Goal: Task Accomplishment & Management: Manage account settings

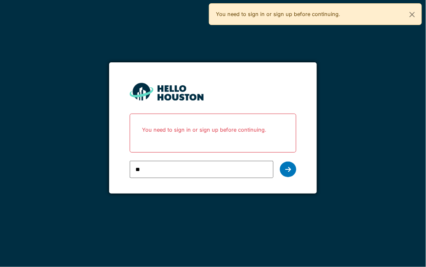
type input "**********"
click at [280, 173] on div at bounding box center [288, 170] width 16 height 16
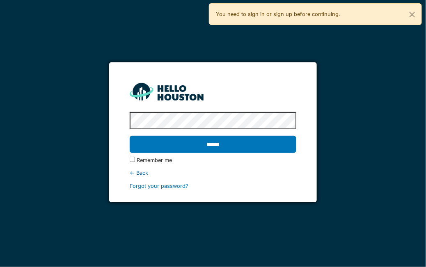
click at [130, 136] on input "******" at bounding box center [213, 144] width 166 height 17
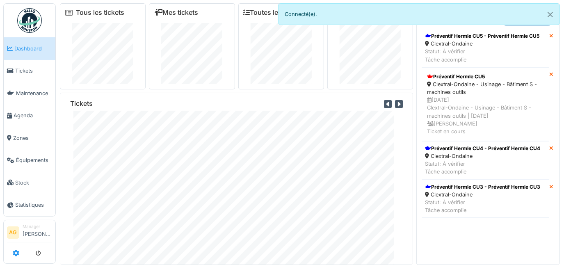
click at [15, 255] on icon at bounding box center [16, 253] width 7 height 7
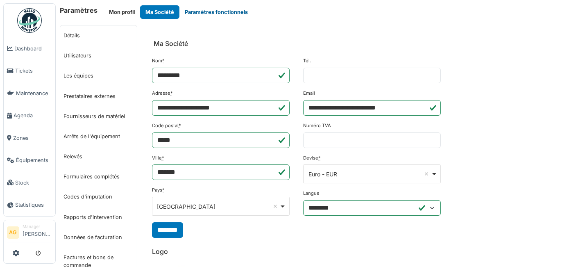
click at [194, 11] on button "Paramètres fonctionnels" at bounding box center [217, 12] width 74 height 14
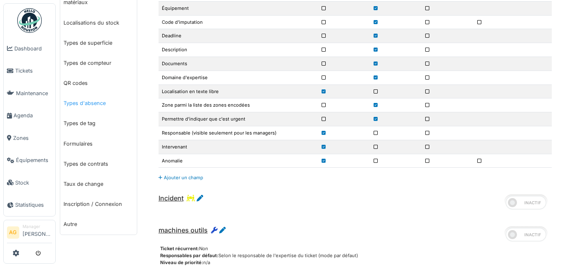
scroll to position [410, 0]
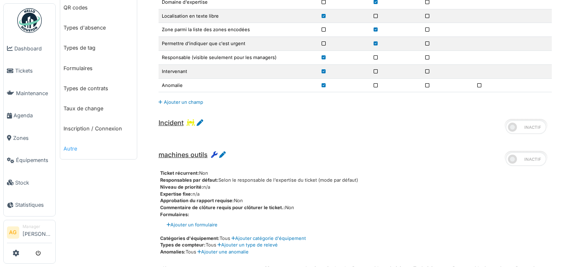
click at [67, 155] on link "Autre" at bounding box center [98, 149] width 77 height 20
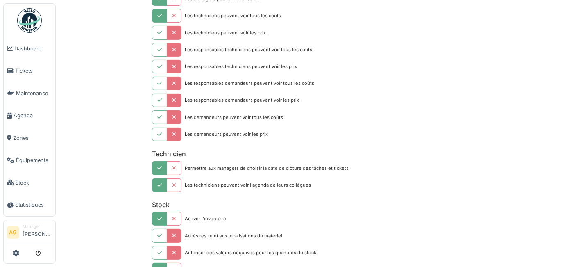
scroll to position [708, 0]
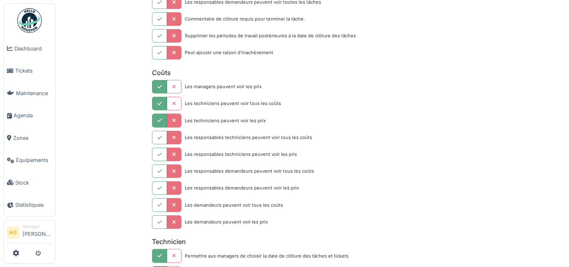
click at [158, 118] on icon "button" at bounding box center [159, 120] width 5 height 5
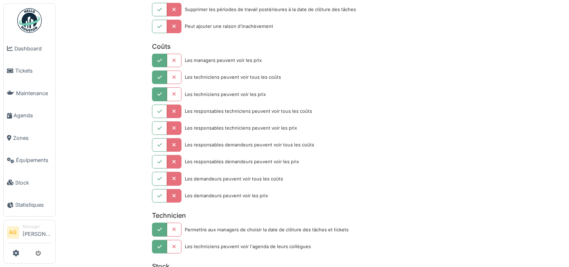
scroll to position [745, 0]
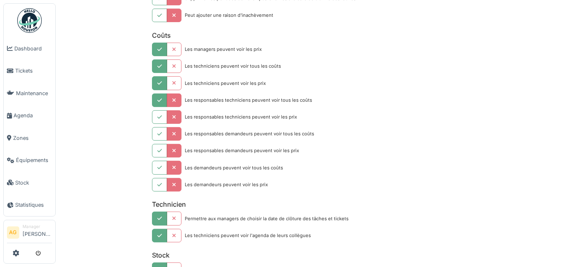
click at [157, 98] on icon "button" at bounding box center [159, 100] width 5 height 5
click at [154, 127] on button "button" at bounding box center [159, 134] width 15 height 14
click at [159, 115] on icon "button" at bounding box center [159, 117] width 5 height 5
click at [162, 144] on button "button" at bounding box center [159, 151] width 15 height 14
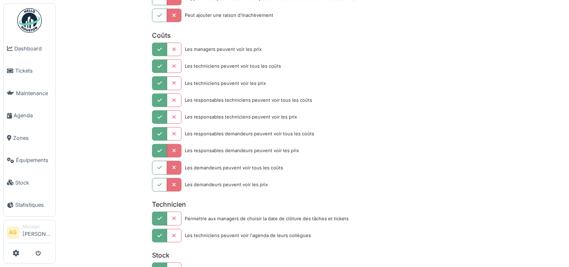
click at [173, 148] on icon "button" at bounding box center [174, 150] width 4 height 5
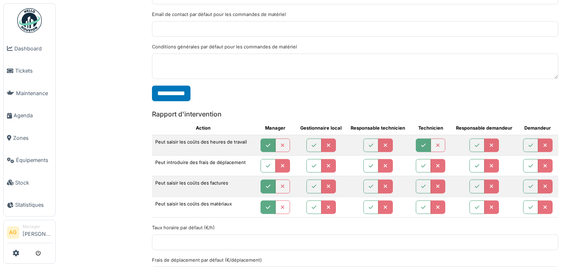
scroll to position [1905, 0]
